Goal: Information Seeking & Learning: Understand process/instructions

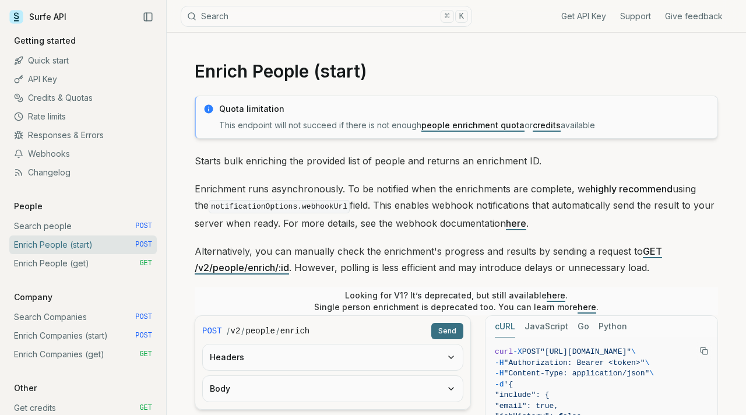
drag, startPoint x: 438, startPoint y: 328, endPoint x: 428, endPoint y: 337, distance: 14.0
click at [438, 328] on button "Send" at bounding box center [447, 331] width 32 height 16
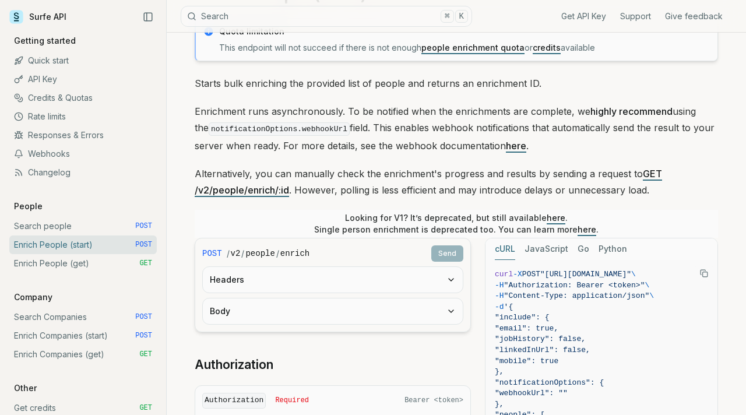
scroll to position [78, 0]
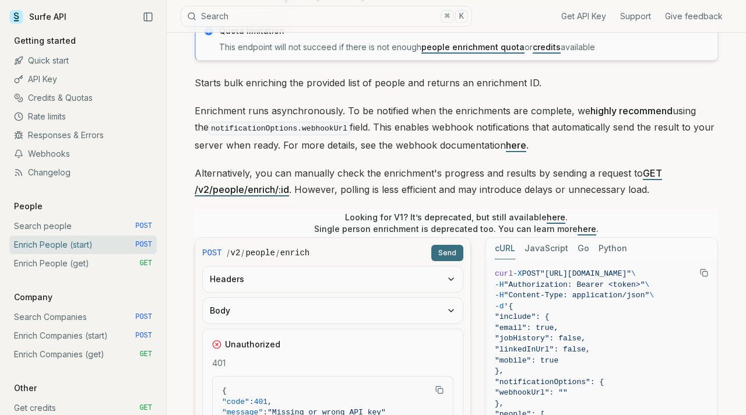
click at [443, 254] on button "Send" at bounding box center [447, 253] width 32 height 16
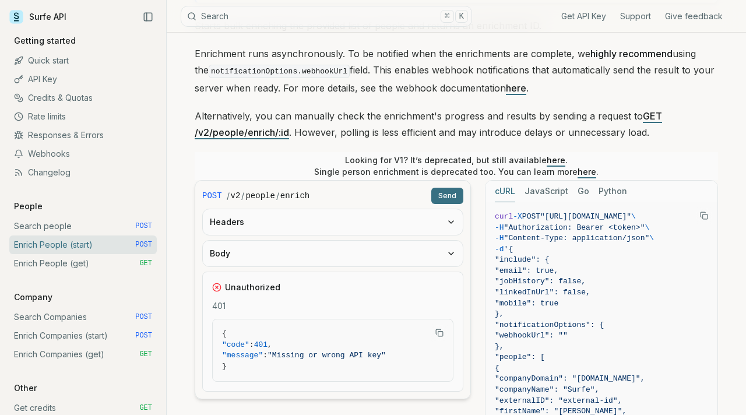
scroll to position [140, 0]
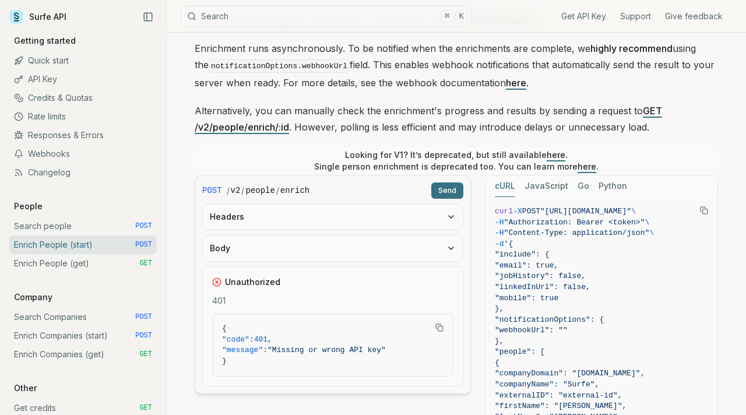
click at [423, 216] on button "Headers" at bounding box center [333, 217] width 260 height 26
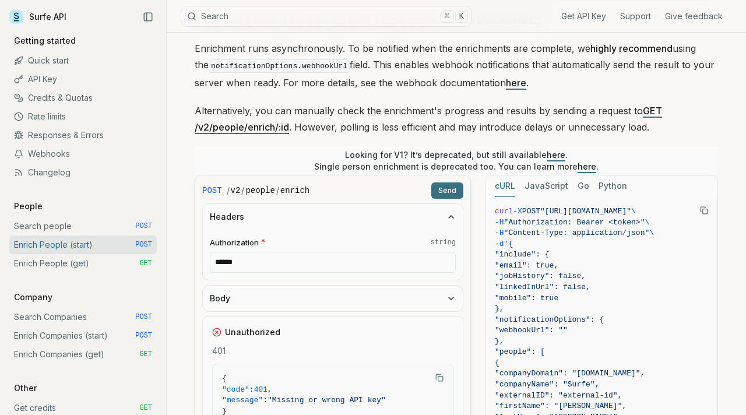
click at [418, 262] on input "******" at bounding box center [333, 262] width 246 height 21
click at [450, 216] on icon "button" at bounding box center [451, 217] width 5 height 2
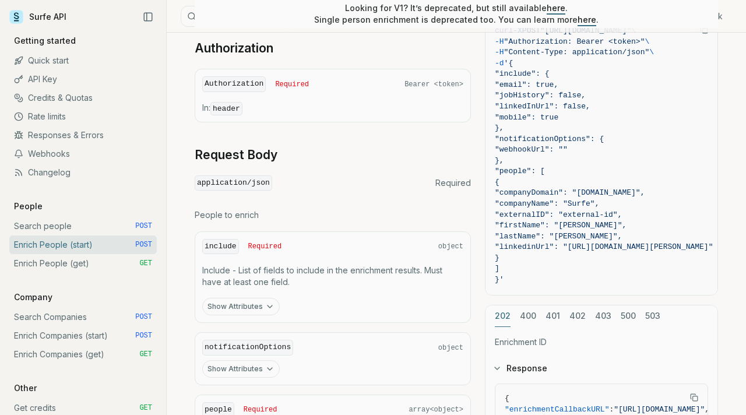
scroll to position [520, 0]
click at [227, 301] on button "Show Attributes" at bounding box center [241, 305] width 78 height 17
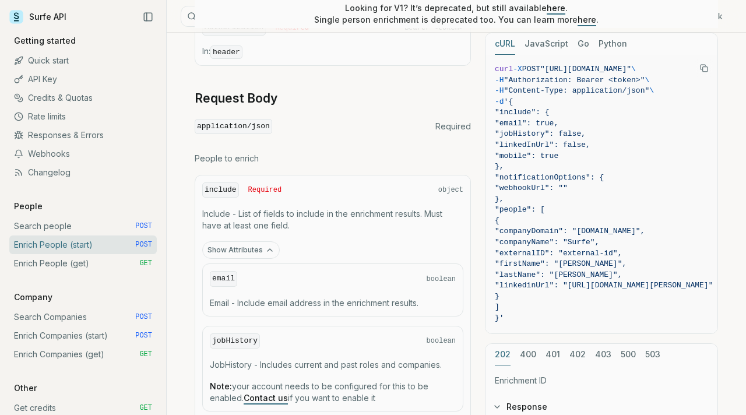
scroll to position [597, 0]
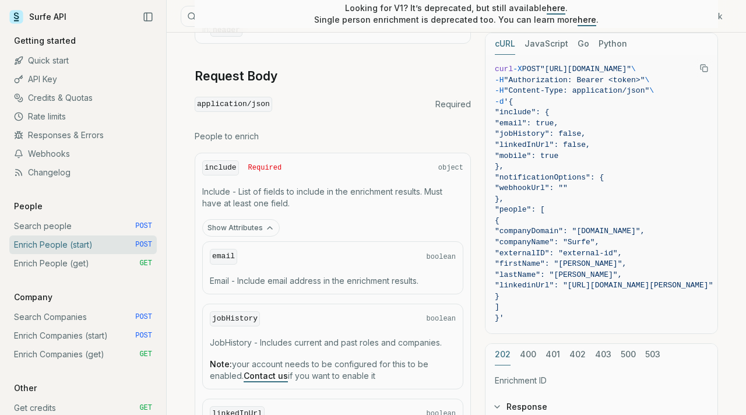
click at [262, 220] on button "Show Attributes" at bounding box center [241, 227] width 78 height 17
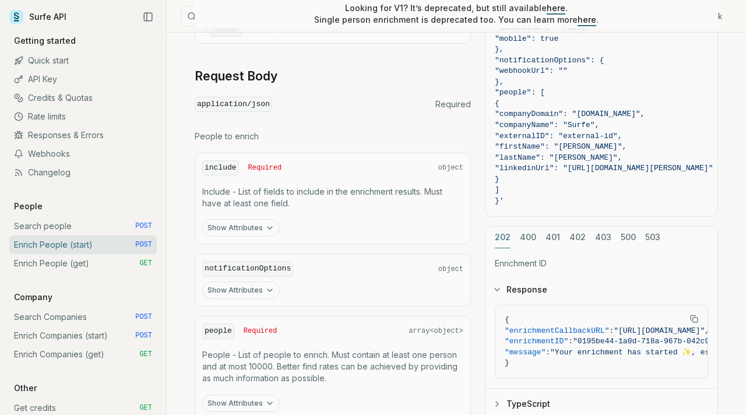
scroll to position [690, 0]
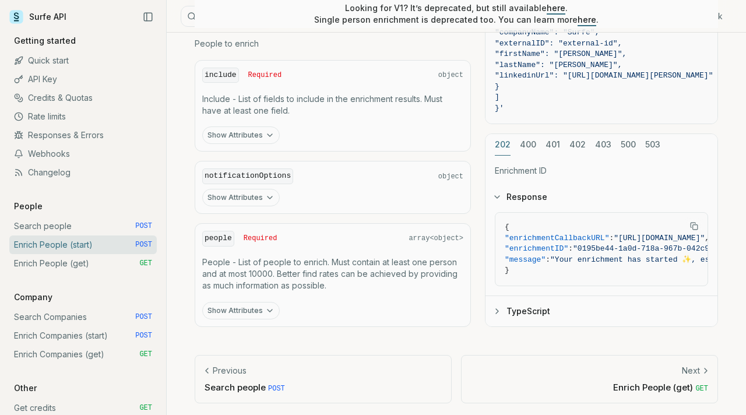
click at [629, 375] on link "Next Enrich People (get) GET" at bounding box center [589, 379] width 257 height 48
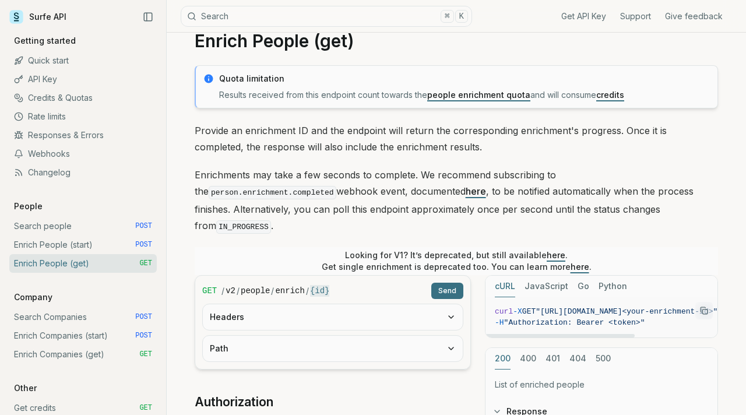
scroll to position [40, 0]
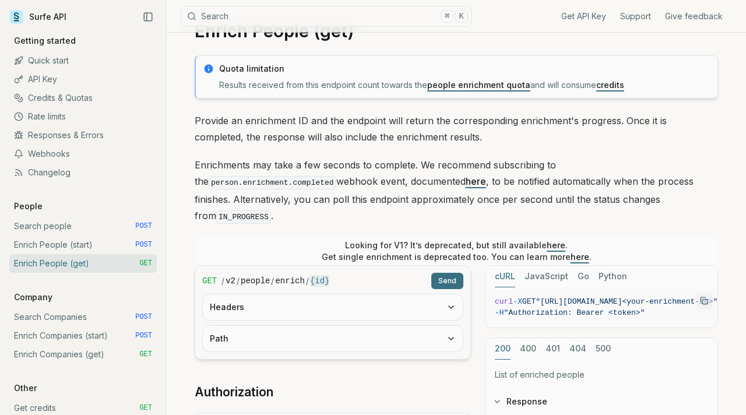
click at [444, 273] on button "Send" at bounding box center [447, 281] width 32 height 16
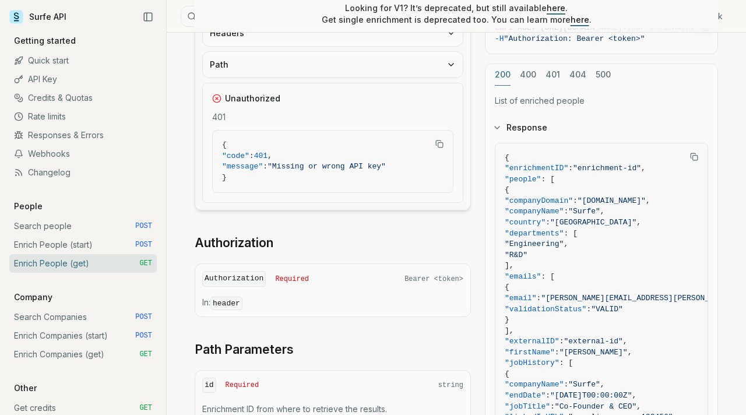
scroll to position [505, 0]
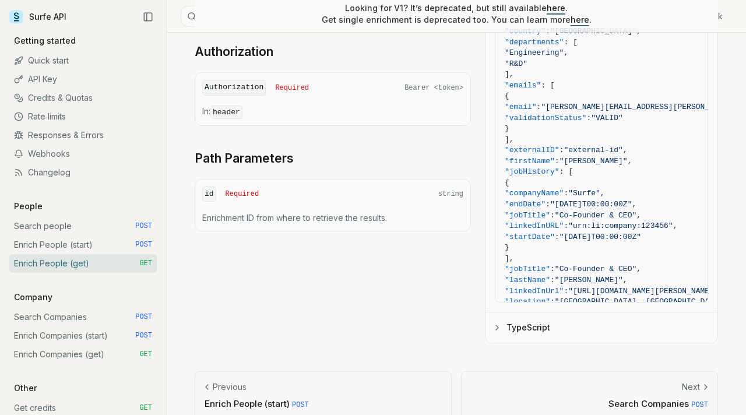
click at [589, 397] on p "Search Companies POST" at bounding box center [589, 403] width 237 height 12
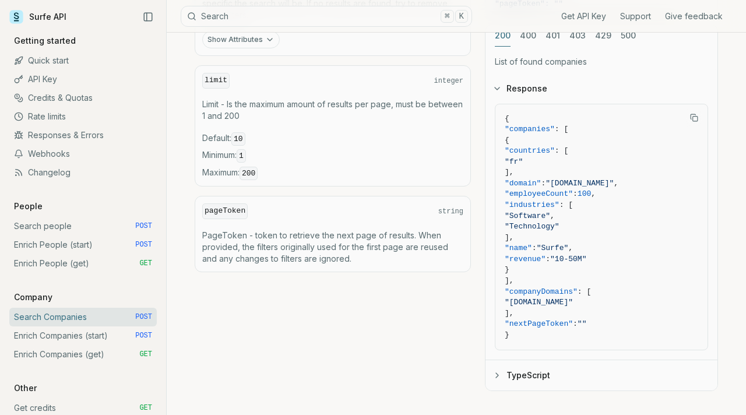
scroll to position [605, 0]
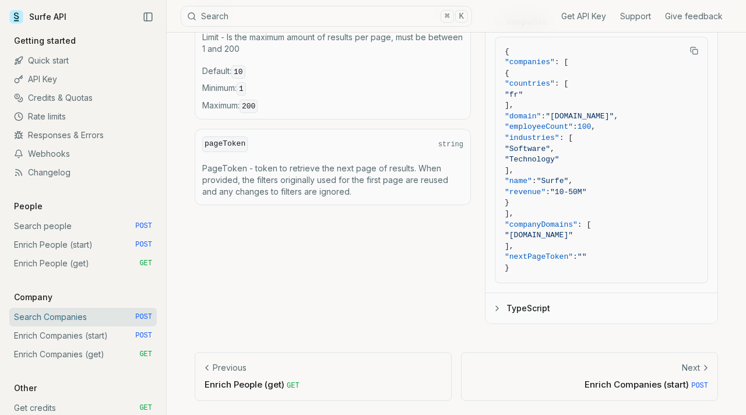
click at [558, 370] on div "Next" at bounding box center [589, 368] width 237 height 12
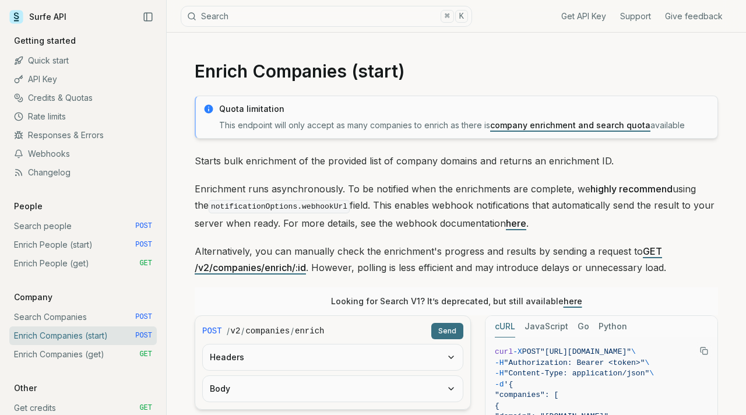
scroll to position [474, 0]
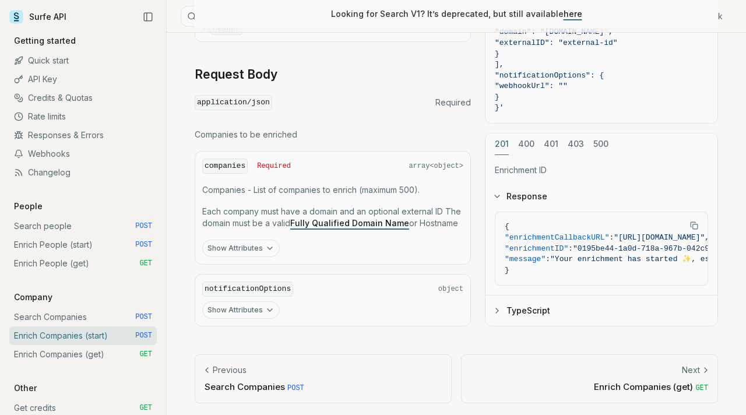
click at [566, 365] on div "Next" at bounding box center [589, 370] width 237 height 12
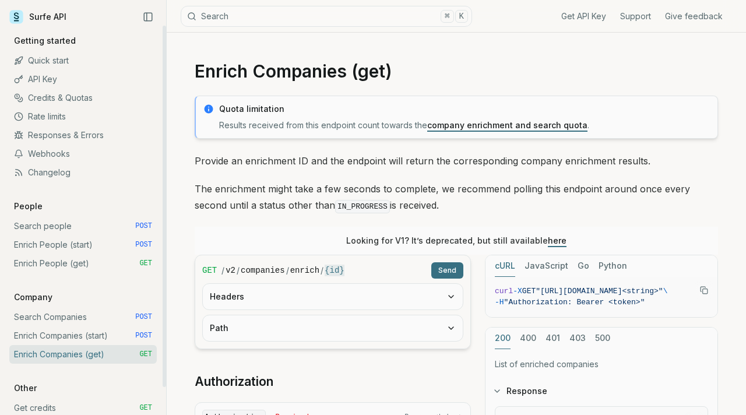
click at [120, 219] on link "Search people POST" at bounding box center [82, 226] width 147 height 19
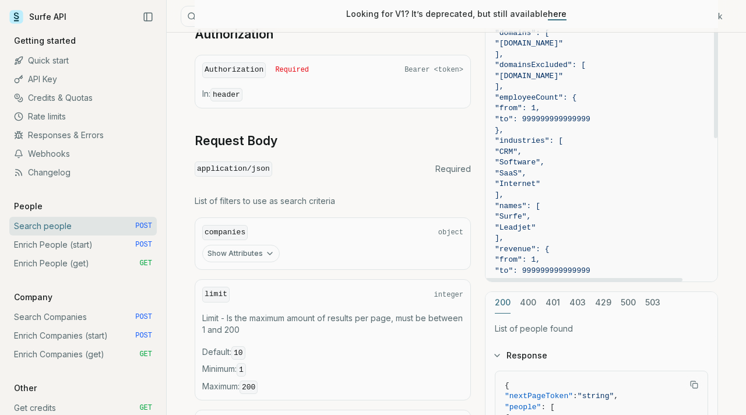
scroll to position [348, 0]
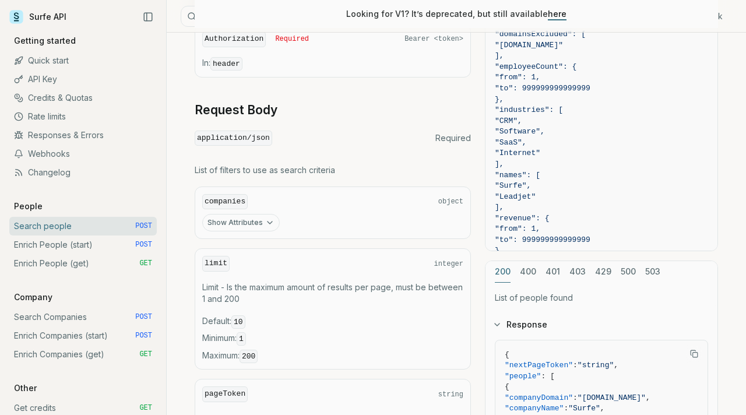
click at [244, 220] on button "Show Attributes" at bounding box center [241, 222] width 78 height 17
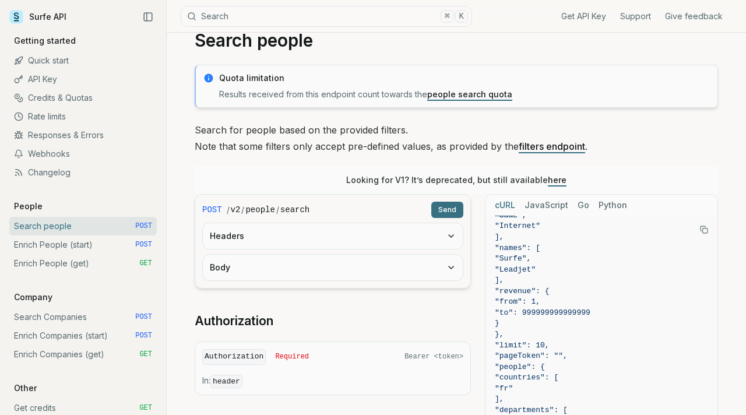
scroll to position [0, 0]
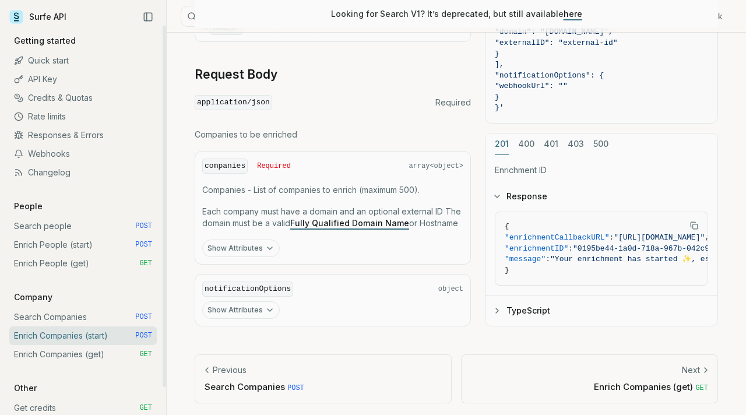
click at [93, 56] on link "Quick start" at bounding box center [82, 60] width 147 height 19
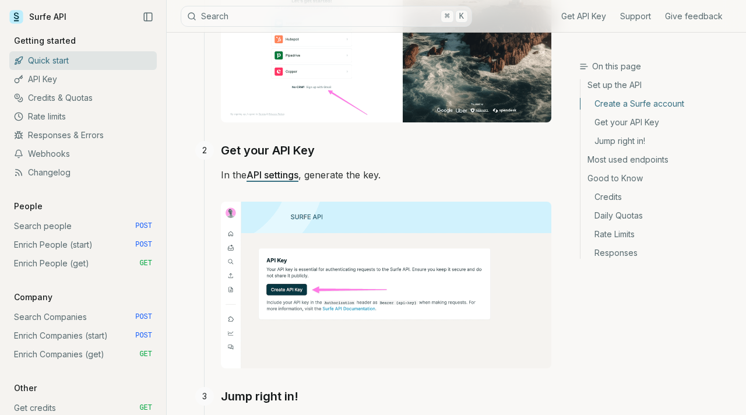
scroll to position [395, 0]
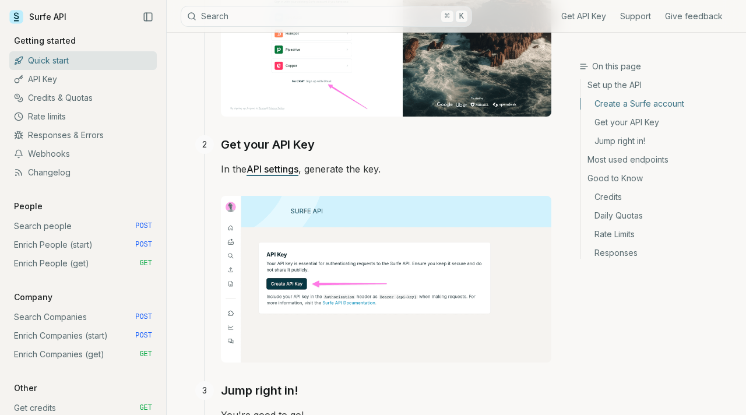
click at [287, 163] on link "API settings" at bounding box center [273, 169] width 52 height 12
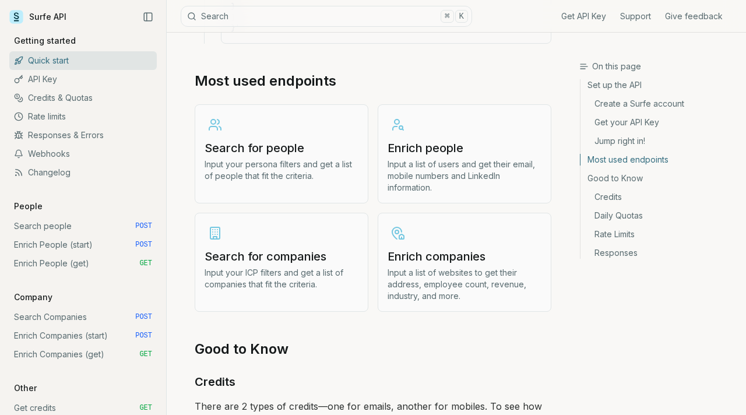
scroll to position [1248, 0]
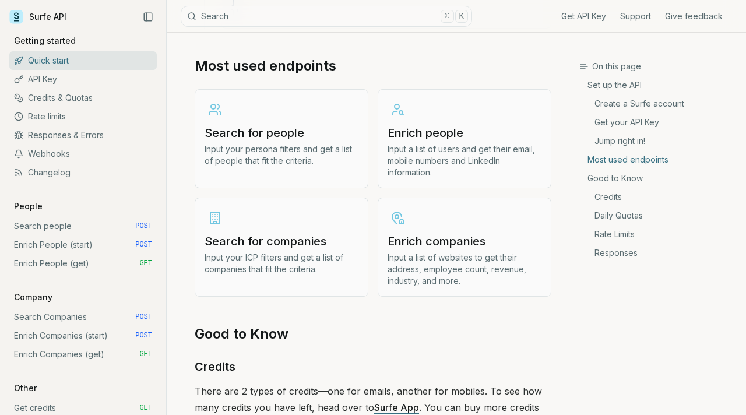
click at [272, 165] on p "Input your persona filters and get a list of people that fit the criteria." at bounding box center [282, 154] width 154 height 23
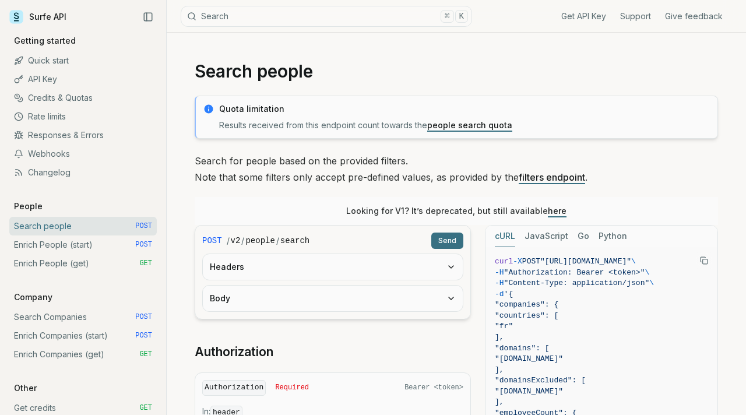
scroll to position [1248, 0]
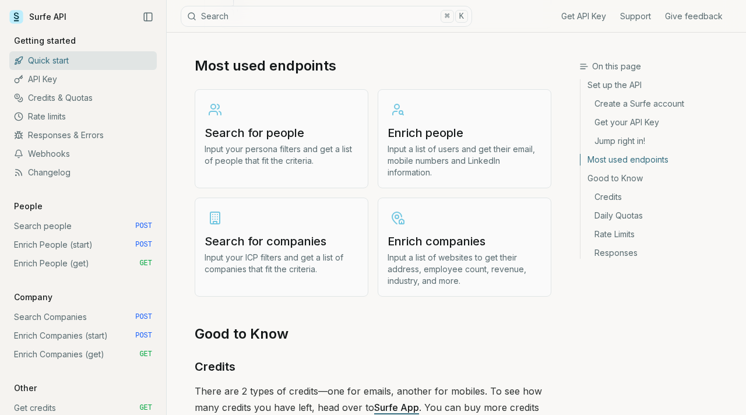
click at [316, 248] on link "Search for companies Input your ICP filters and get a list of companies that fi…" at bounding box center [282, 247] width 174 height 99
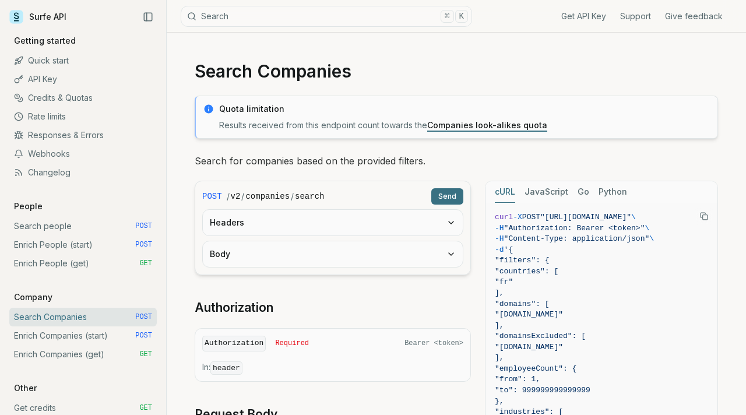
scroll to position [45, 0]
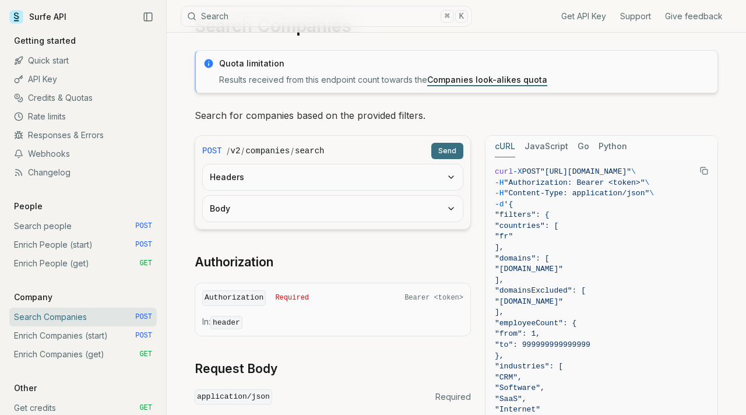
click at [449, 159] on button "Send" at bounding box center [447, 151] width 32 height 16
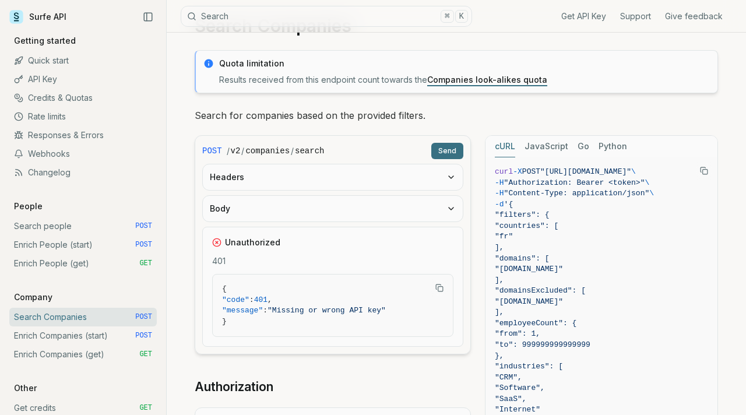
click at [436, 174] on button "Headers" at bounding box center [333, 177] width 260 height 26
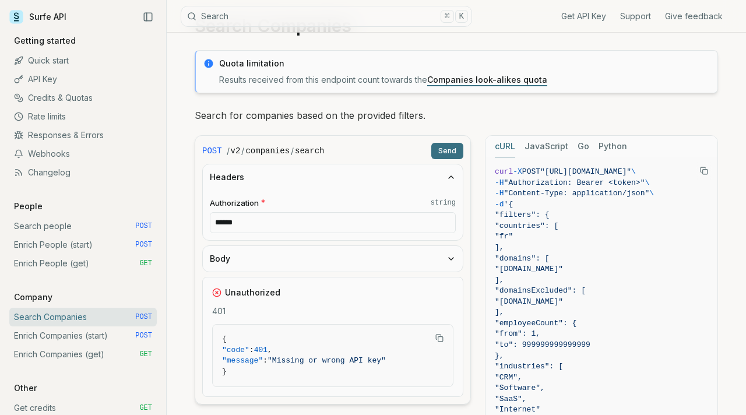
click at [417, 215] on input "******" at bounding box center [333, 222] width 246 height 21
drag, startPoint x: 561, startPoint y: 175, endPoint x: 561, endPoint y: 251, distance: 75.8
click at [561, 176] on span ""[URL][DOMAIN_NAME]"" at bounding box center [585, 171] width 91 height 9
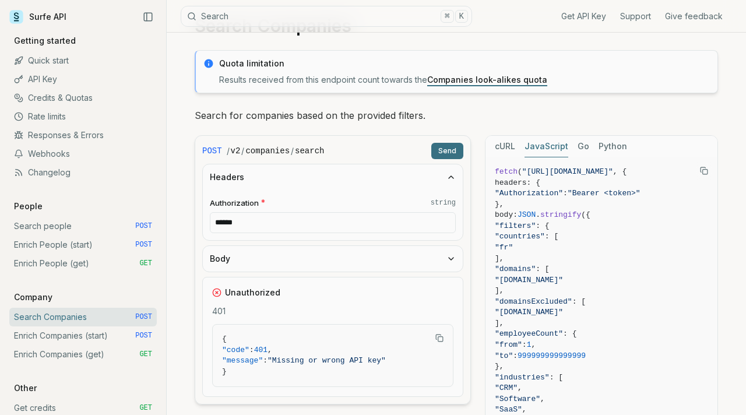
drag, startPoint x: 536, startPoint y: 141, endPoint x: 538, endPoint y: 151, distance: 10.1
click at [536, 141] on button "JavaScript" at bounding box center [546, 147] width 44 height 22
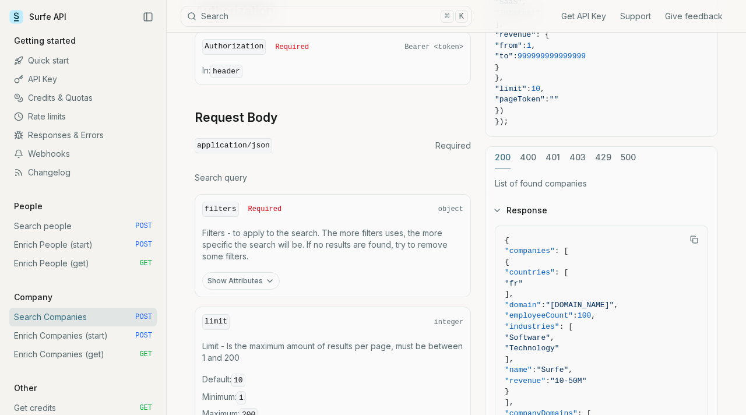
scroll to position [482, 0]
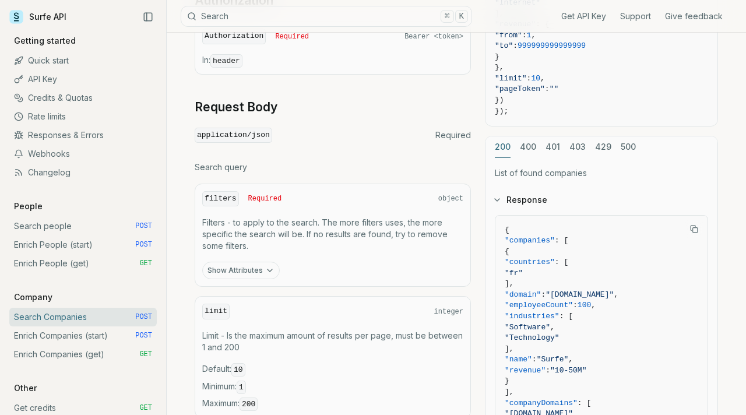
click at [532, 144] on div "cURL JavaScript Go Python fetch ( "[URL][DOMAIN_NAME]" , { headers: { "Authoriz…" at bounding box center [601, 128] width 233 height 748
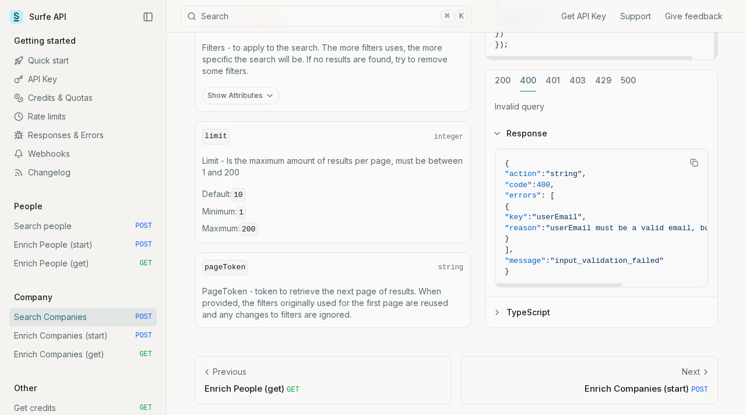
scroll to position [0, 144]
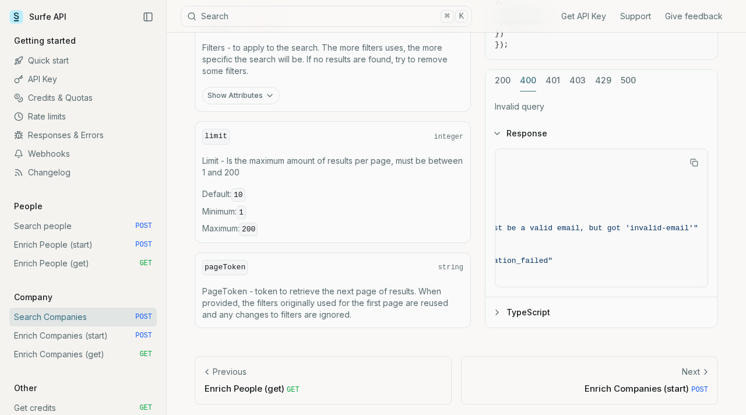
click at [618, 305] on button "TypeScript" at bounding box center [601, 312] width 232 height 30
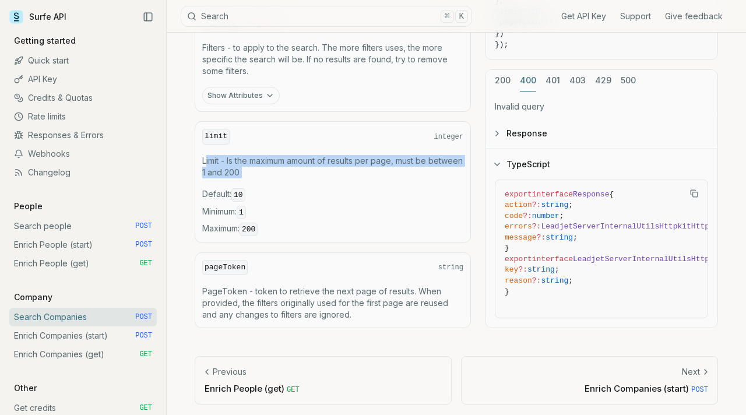
drag, startPoint x: 207, startPoint y: 158, endPoint x: 316, endPoint y: 177, distance: 110.7
click at [316, 177] on div "limit integer Limit - Is the maximum amount of results per page, must be betwee…" at bounding box center [333, 181] width 276 height 121
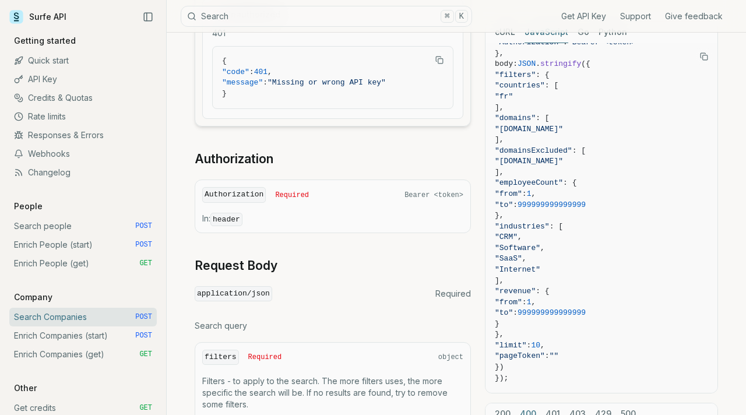
scroll to position [196, 0]
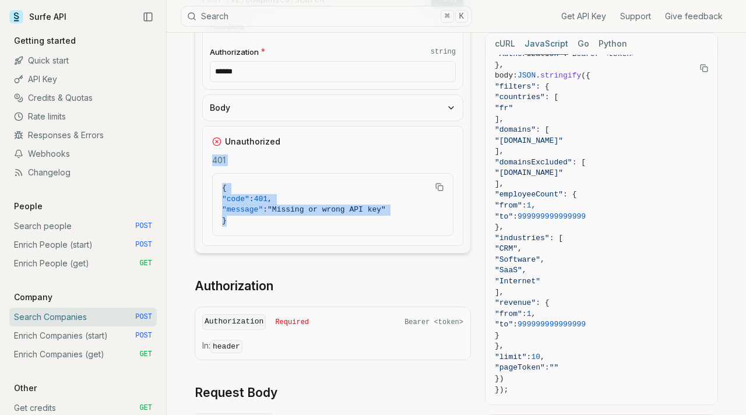
drag, startPoint x: 290, startPoint y: 221, endPoint x: 186, endPoint y: 157, distance: 121.6
click at [186, 157] on article "Search Companies Quota limitation Results received from this endpoint count tow…" at bounding box center [456, 357] width 579 height 1043
click at [228, 212] on span ""message"" at bounding box center [242, 209] width 41 height 9
drag, startPoint x: 252, startPoint y: 220, endPoint x: 219, endPoint y: 181, distance: 51.3
click at [219, 181] on pre "{ "code" : 401 , "message" : "Missing or wrong API key" }" at bounding box center [333, 205] width 240 height 62
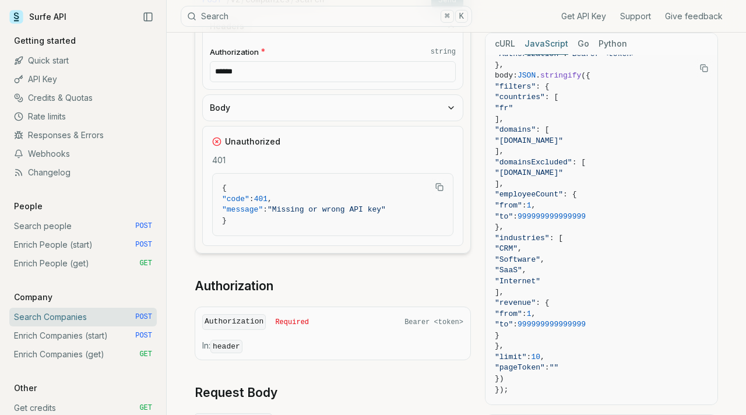
click at [226, 263] on div "POST / v2 / companies / search Send Headers Authorization * string ****** Body …" at bounding box center [333, 386] width 276 height 804
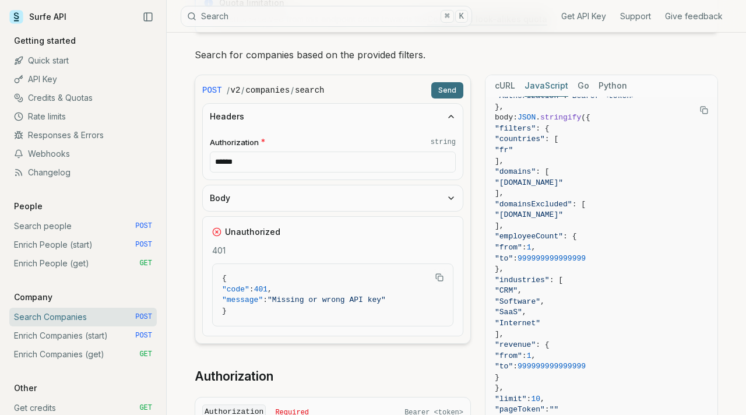
scroll to position [0, 0]
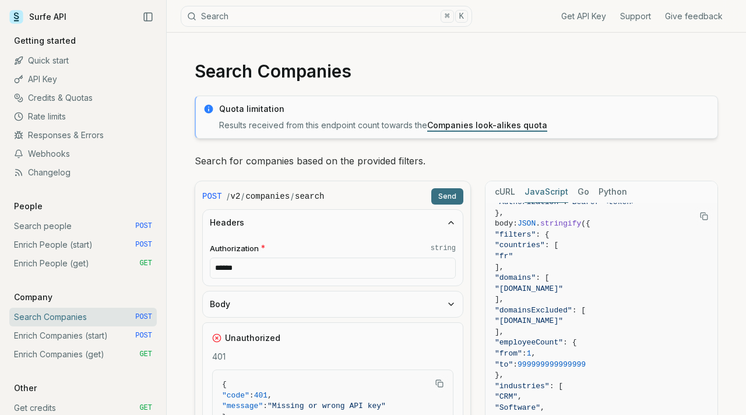
click at [494, 129] on link "Companies look-alikes quota" at bounding box center [487, 125] width 120 height 10
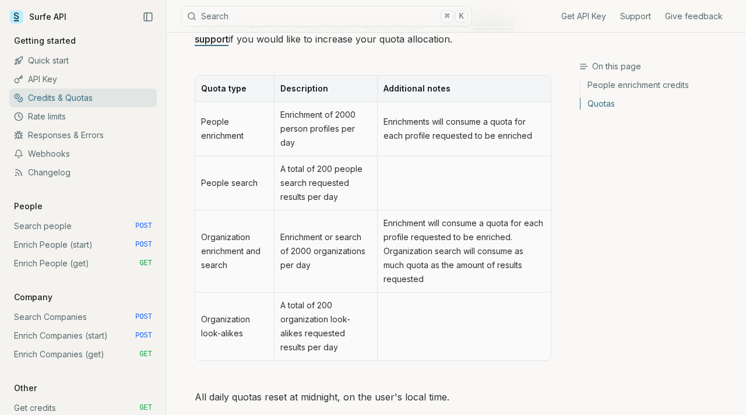
scroll to position [674, 0]
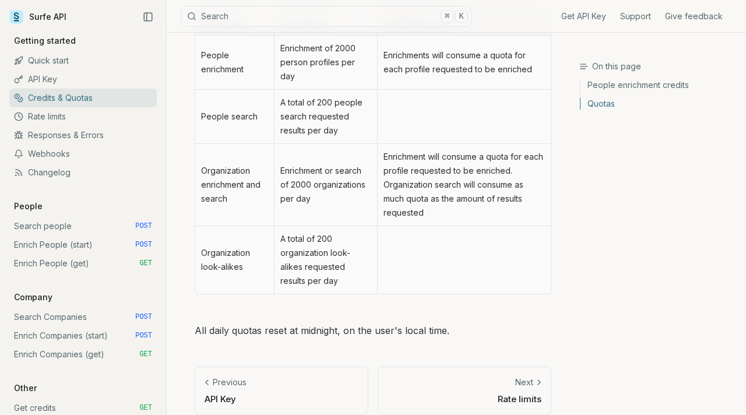
click at [513, 393] on p "Rate limits" at bounding box center [465, 399] width 154 height 12
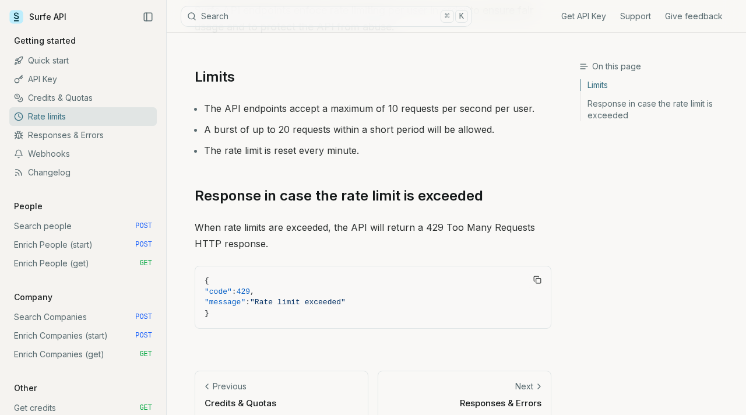
scroll to position [111, 0]
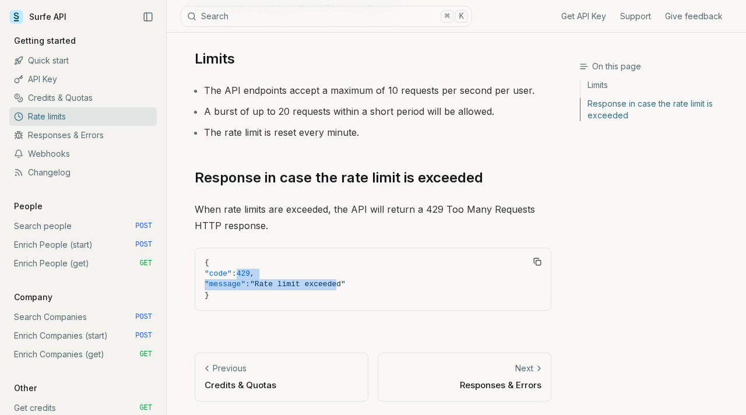
drag, startPoint x: 254, startPoint y: 274, endPoint x: 365, endPoint y: 281, distance: 112.1
click at [365, 281] on code "{ "code" : 429 , "message" : "Rate limit exceeded" }" at bounding box center [373, 279] width 337 height 43
click at [346, 281] on span ""Rate limit exceeded"" at bounding box center [298, 284] width 96 height 9
click at [386, 283] on span ""message" : "Rate limit exceeded"" at bounding box center [373, 284] width 337 height 11
click at [500, 377] on link "Next Responses & Errors" at bounding box center [465, 377] width 174 height 48
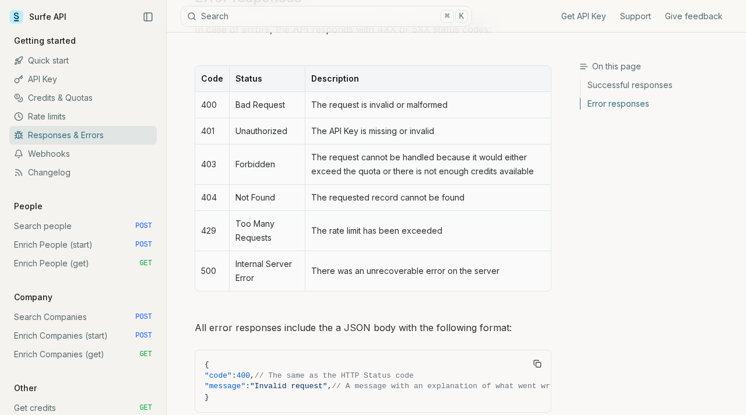
scroll to position [620, 0]
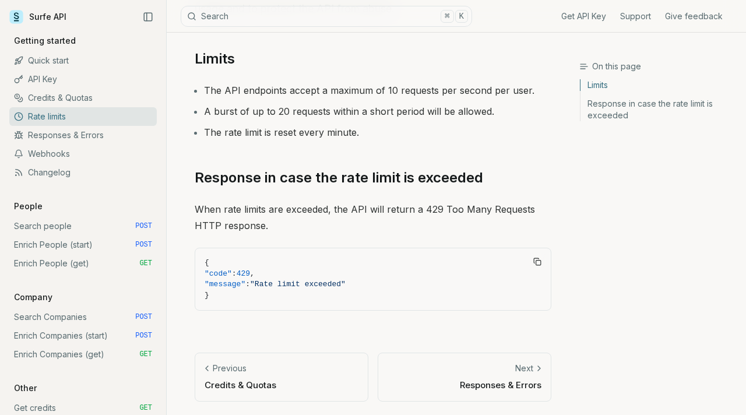
scroll to position [674, 0]
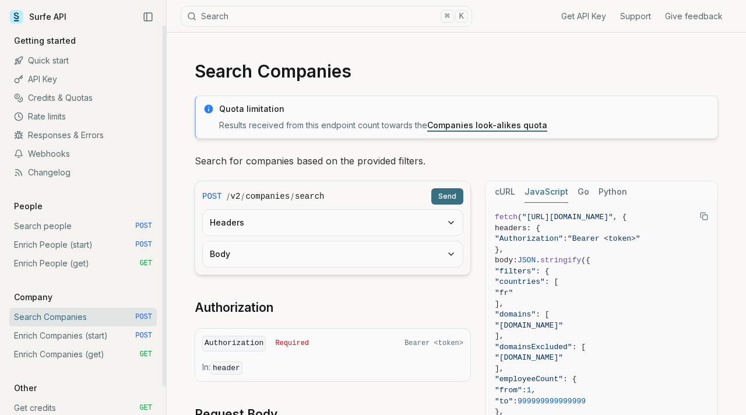
click at [48, 78] on link "API Key" at bounding box center [82, 79] width 147 height 19
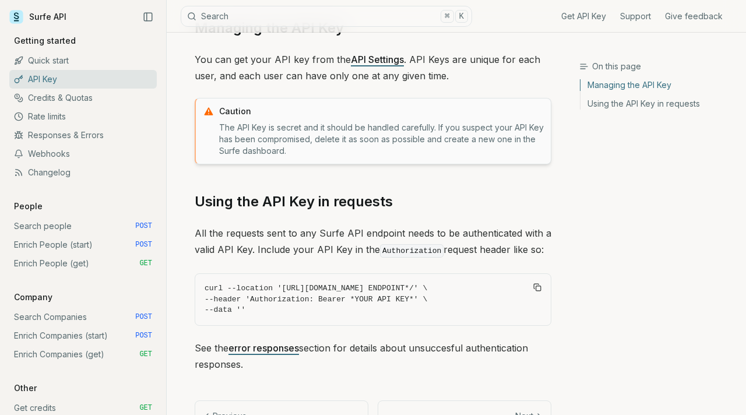
scroll to position [189, 0]
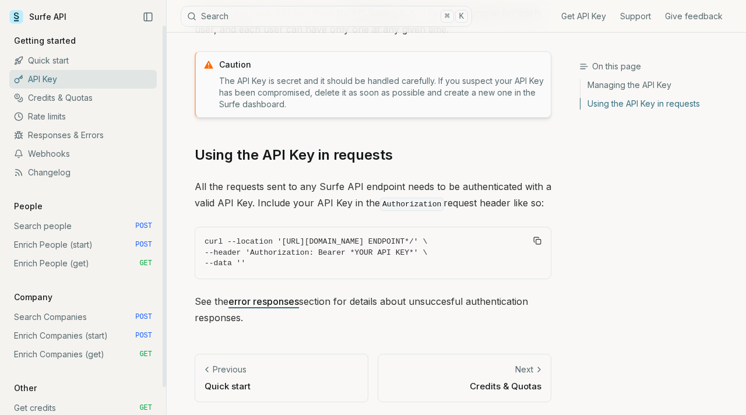
click at [131, 262] on link "Enrich People (get) GET" at bounding box center [82, 263] width 147 height 19
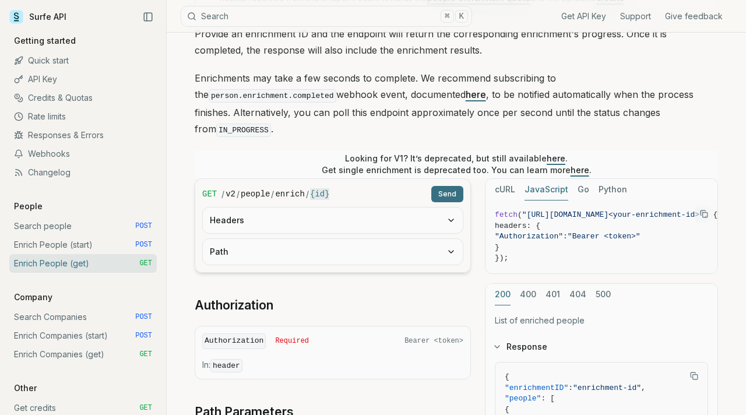
scroll to position [165, 0]
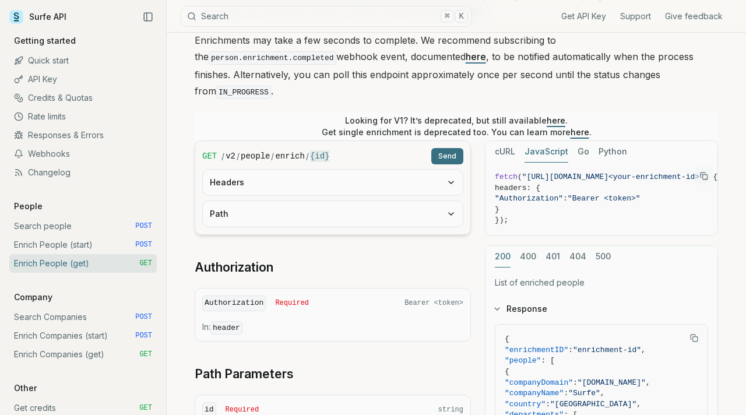
click at [530, 246] on button "400" at bounding box center [528, 257] width 16 height 22
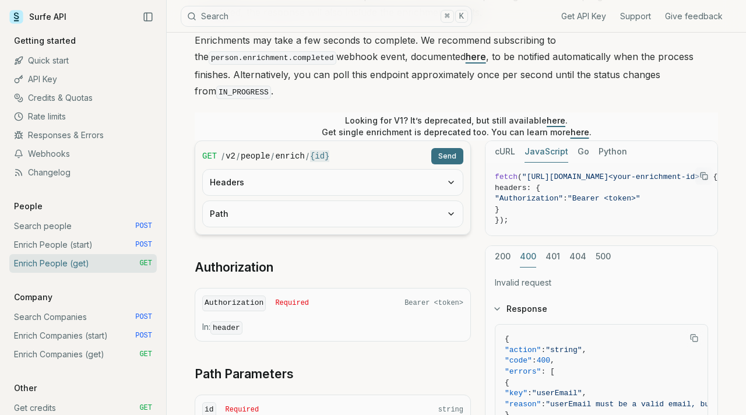
drag, startPoint x: 443, startPoint y: 299, endPoint x: 450, endPoint y: 276, distance: 24.5
click at [449, 288] on div "Authorization Required Bearer <token> In: header" at bounding box center [333, 315] width 276 height 54
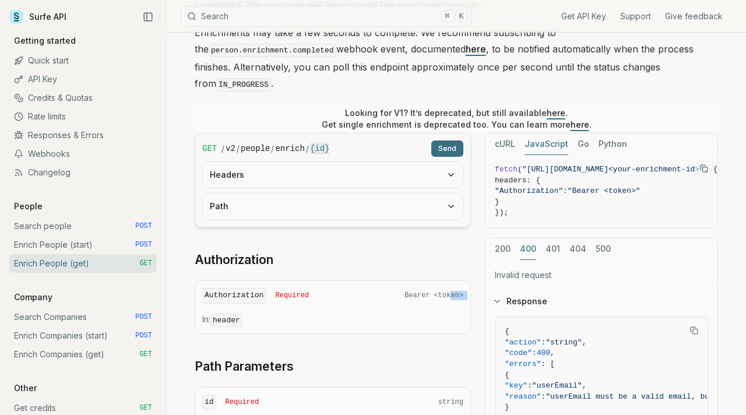
scroll to position [174, 0]
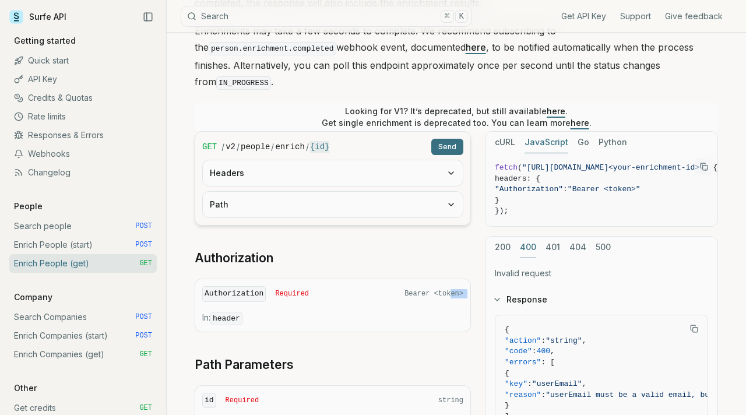
click at [496, 237] on button "200" at bounding box center [503, 248] width 16 height 22
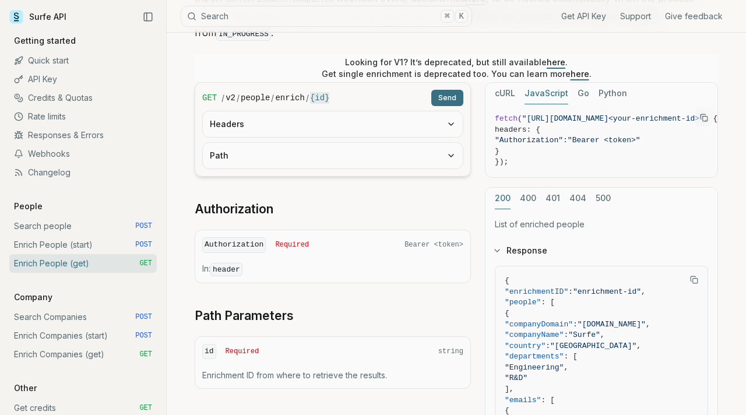
click at [474, 295] on div "GET / v2 / people / enrich / {id} Send Headers Path Authorization Authorization…" at bounding box center [456, 369] width 523 height 575
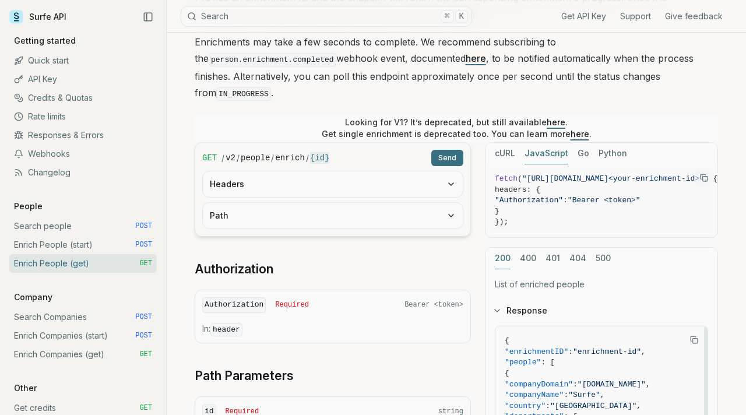
scroll to position [155, 0]
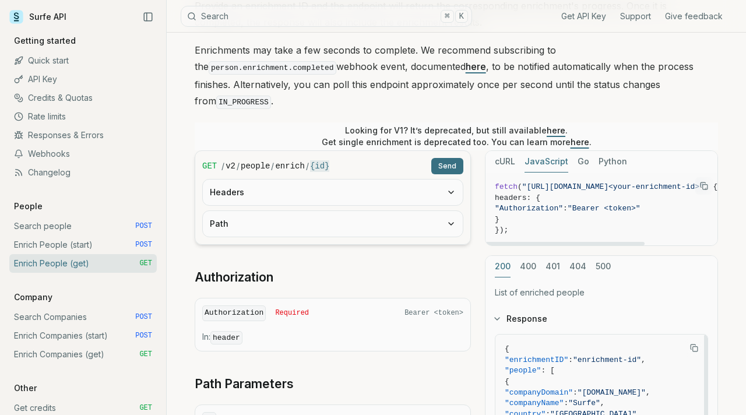
click at [550, 193] on span "headers: {" at bounding box center [606, 198] width 223 height 11
click at [552, 214] on span "}" at bounding box center [606, 219] width 223 height 11
click at [552, 193] on span "headers: {" at bounding box center [606, 198] width 223 height 11
click at [558, 204] on span ""Authorization"" at bounding box center [529, 208] width 68 height 9
click at [445, 179] on button "Headers" at bounding box center [333, 192] width 260 height 26
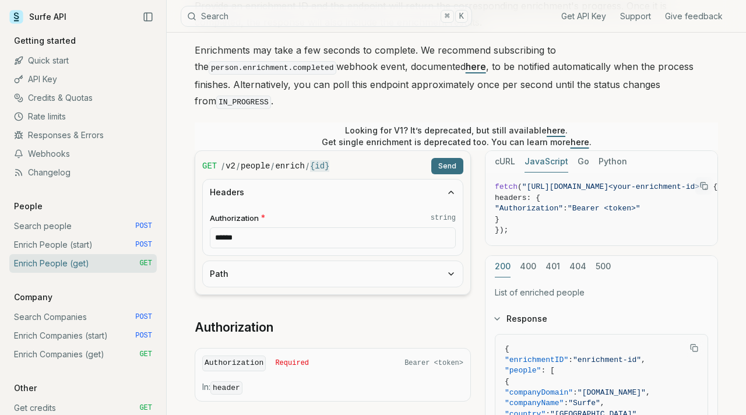
click at [445, 179] on button "Headers" at bounding box center [333, 192] width 260 height 26
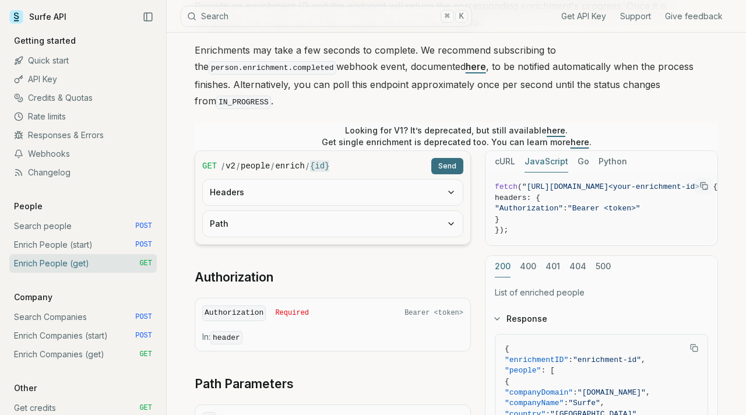
click at [445, 213] on button "Path" at bounding box center [333, 224] width 260 height 26
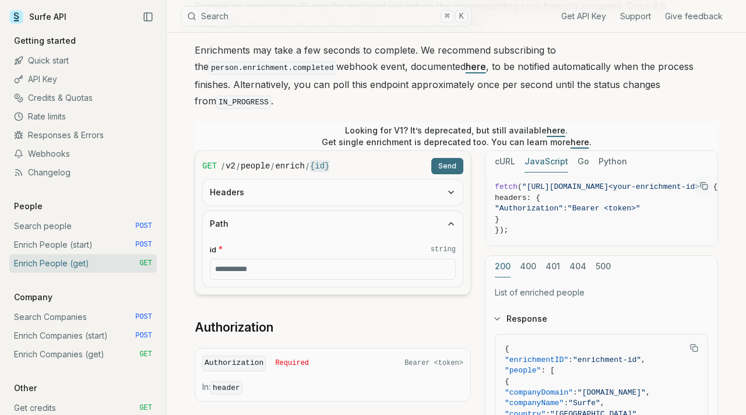
click at [418, 259] on input "id * string" at bounding box center [333, 269] width 246 height 21
type input "******"
click at [418, 319] on h2 "Authorization" at bounding box center [333, 327] width 276 height 16
click at [452, 158] on button "Send" at bounding box center [447, 166] width 32 height 16
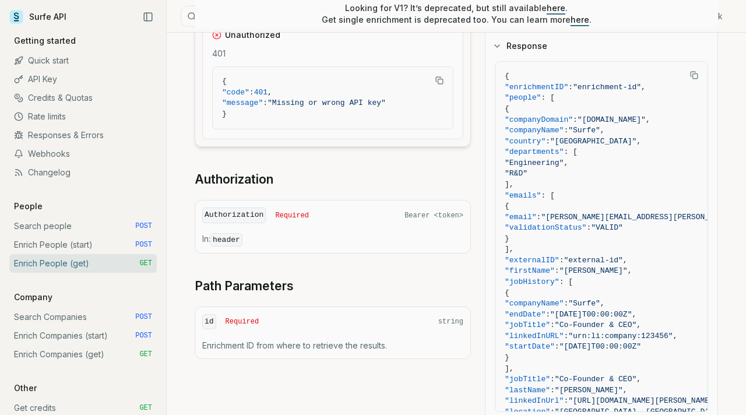
scroll to position [428, 0]
click at [367, 339] on p "Enrichment ID from where to retrieve the results." at bounding box center [332, 345] width 261 height 12
drag, startPoint x: 390, startPoint y: 326, endPoint x: 189, endPoint y: 301, distance: 202.7
click at [189, 301] on article "Enrich People (get) Quota limitation Results received from this endpoint count …" at bounding box center [456, 73] width 579 height 939
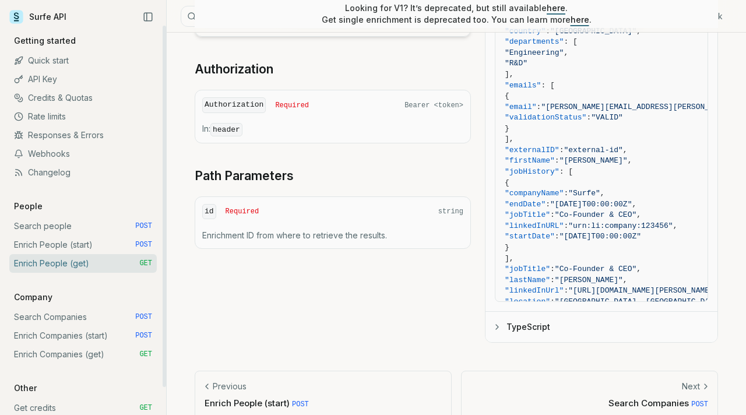
scroll to position [30, 0]
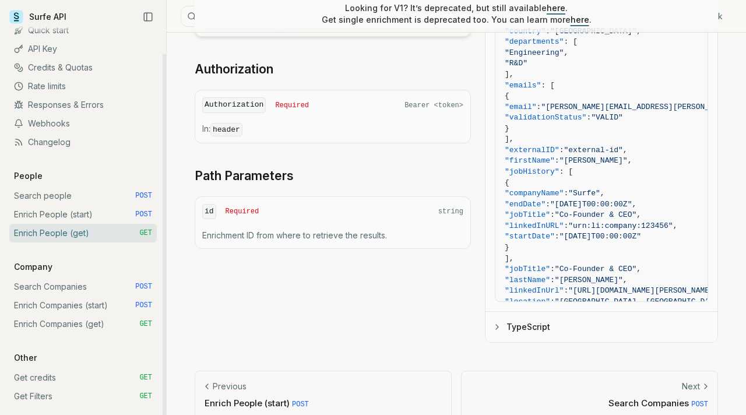
click at [119, 378] on link "Get credits GET" at bounding box center [82, 377] width 147 height 19
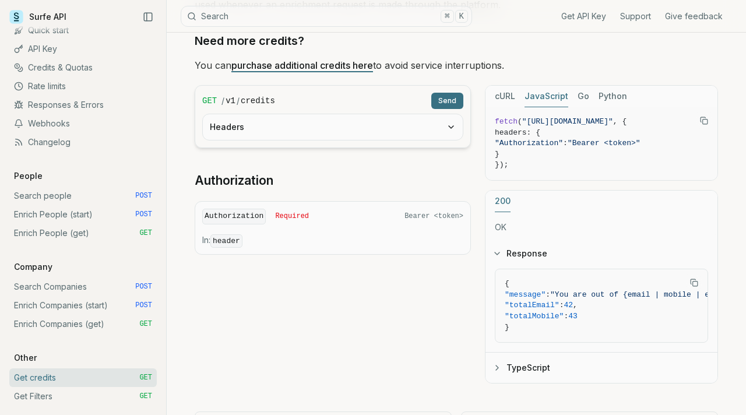
scroll to position [136, 0]
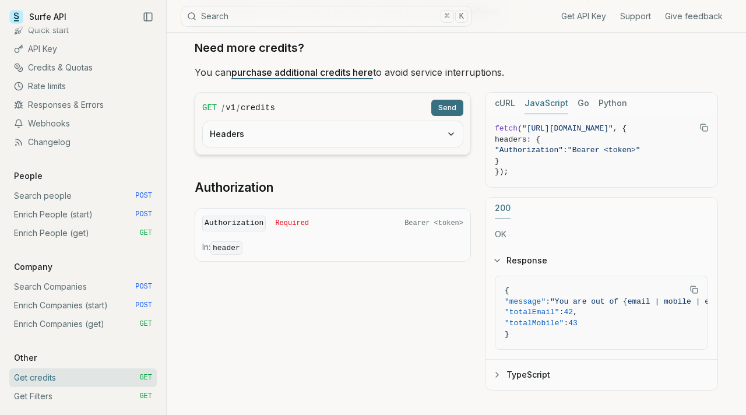
click at [452, 107] on button "Send" at bounding box center [447, 108] width 32 height 16
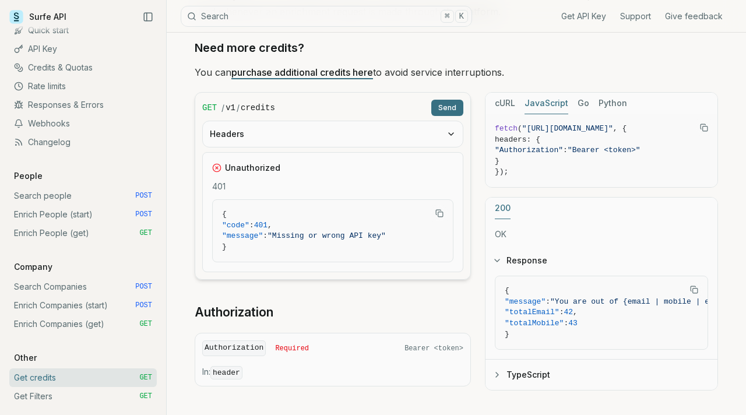
scroll to position [202, 0]
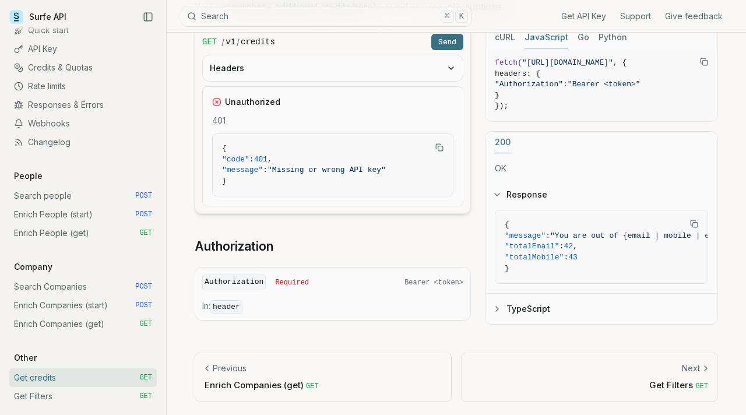
click at [594, 370] on div "Next" at bounding box center [589, 368] width 237 height 12
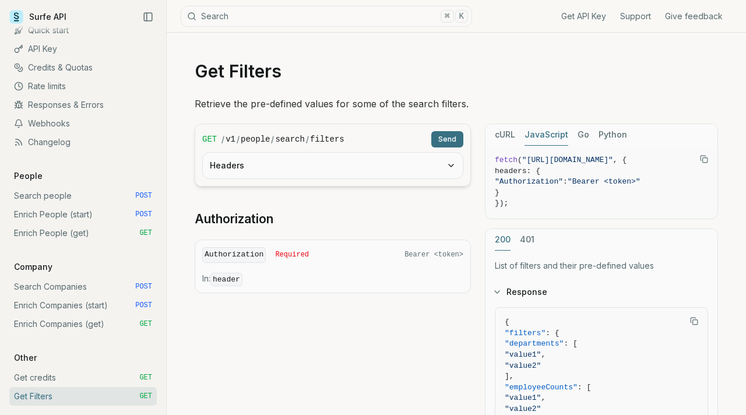
click at [451, 132] on button "Send" at bounding box center [447, 139] width 32 height 16
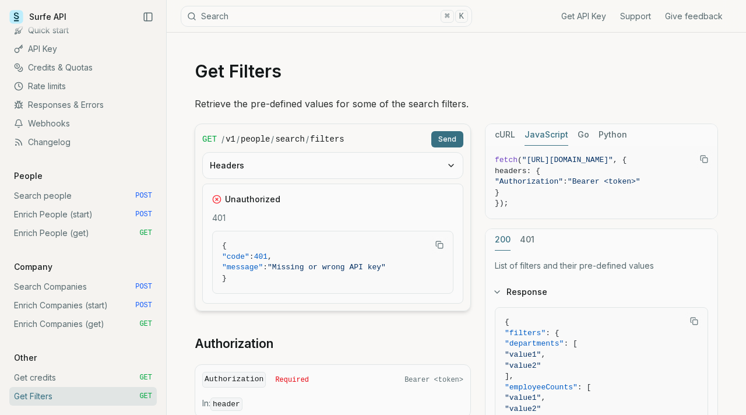
click at [594, 15] on link "Get API Key" at bounding box center [583, 16] width 45 height 12
